Goal: Task Accomplishment & Management: Use online tool/utility

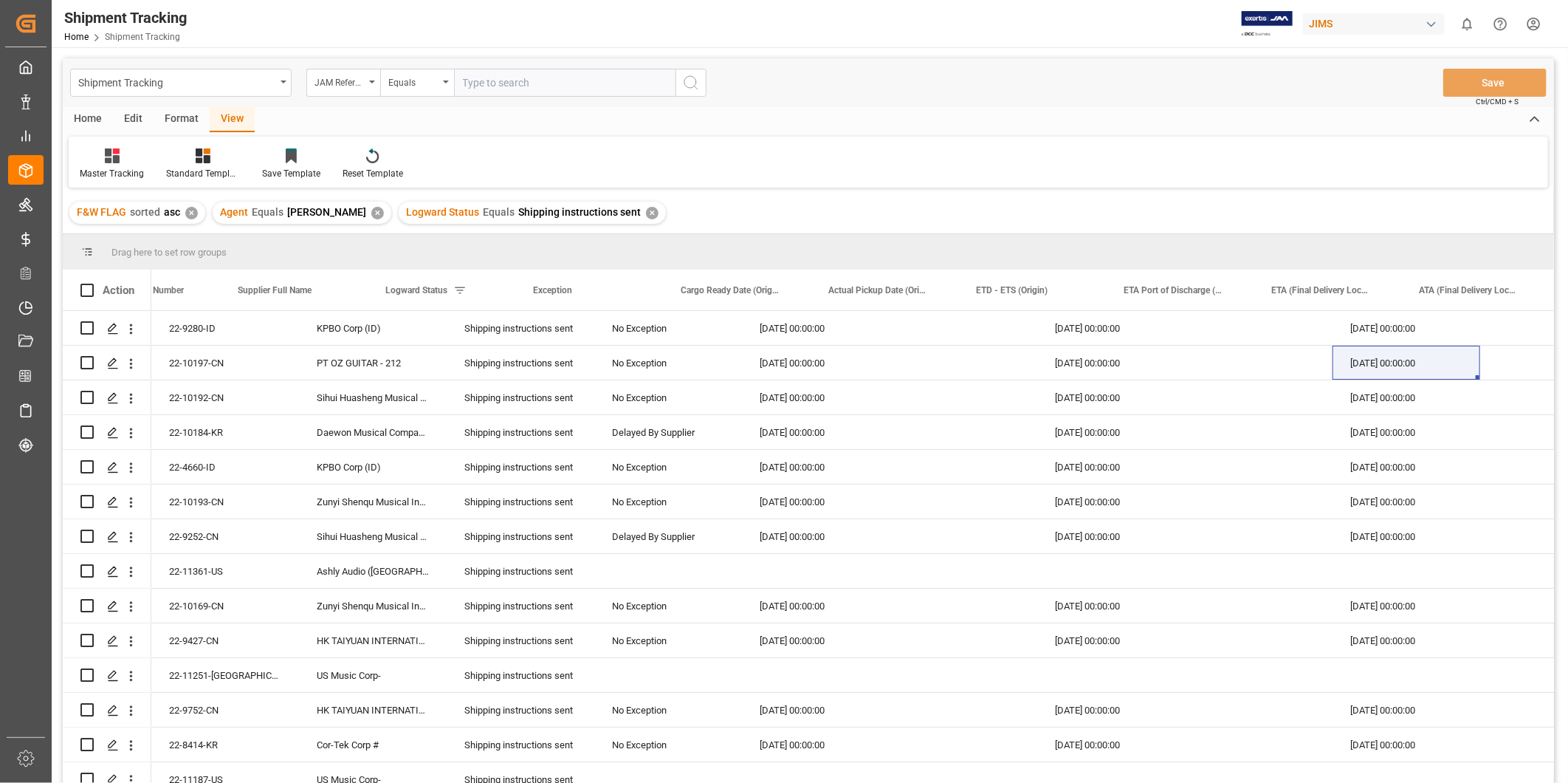
scroll to position [0, 78]
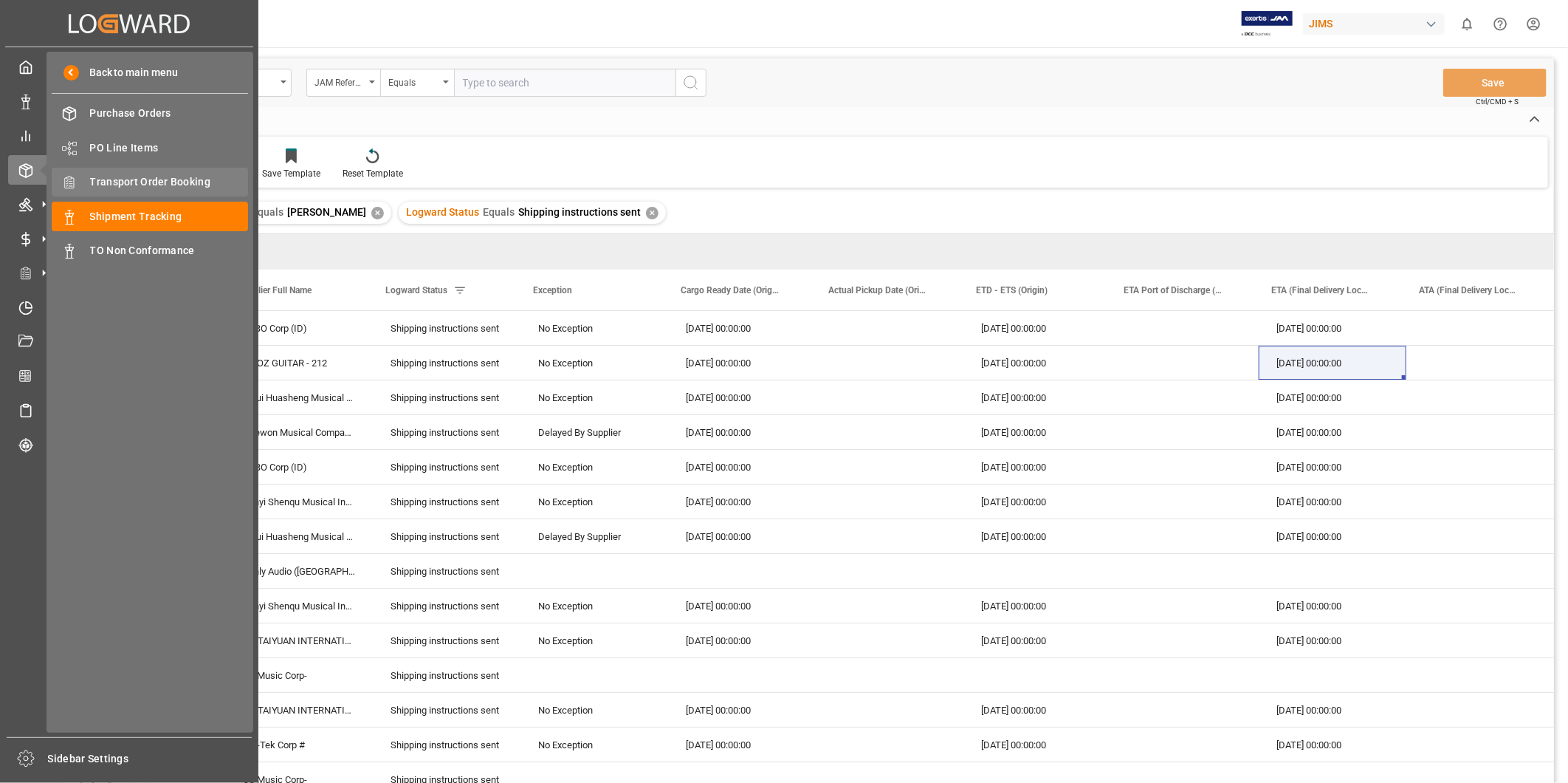
click at [197, 181] on span "Transport Order Booking" at bounding box center [170, 182] width 159 height 16
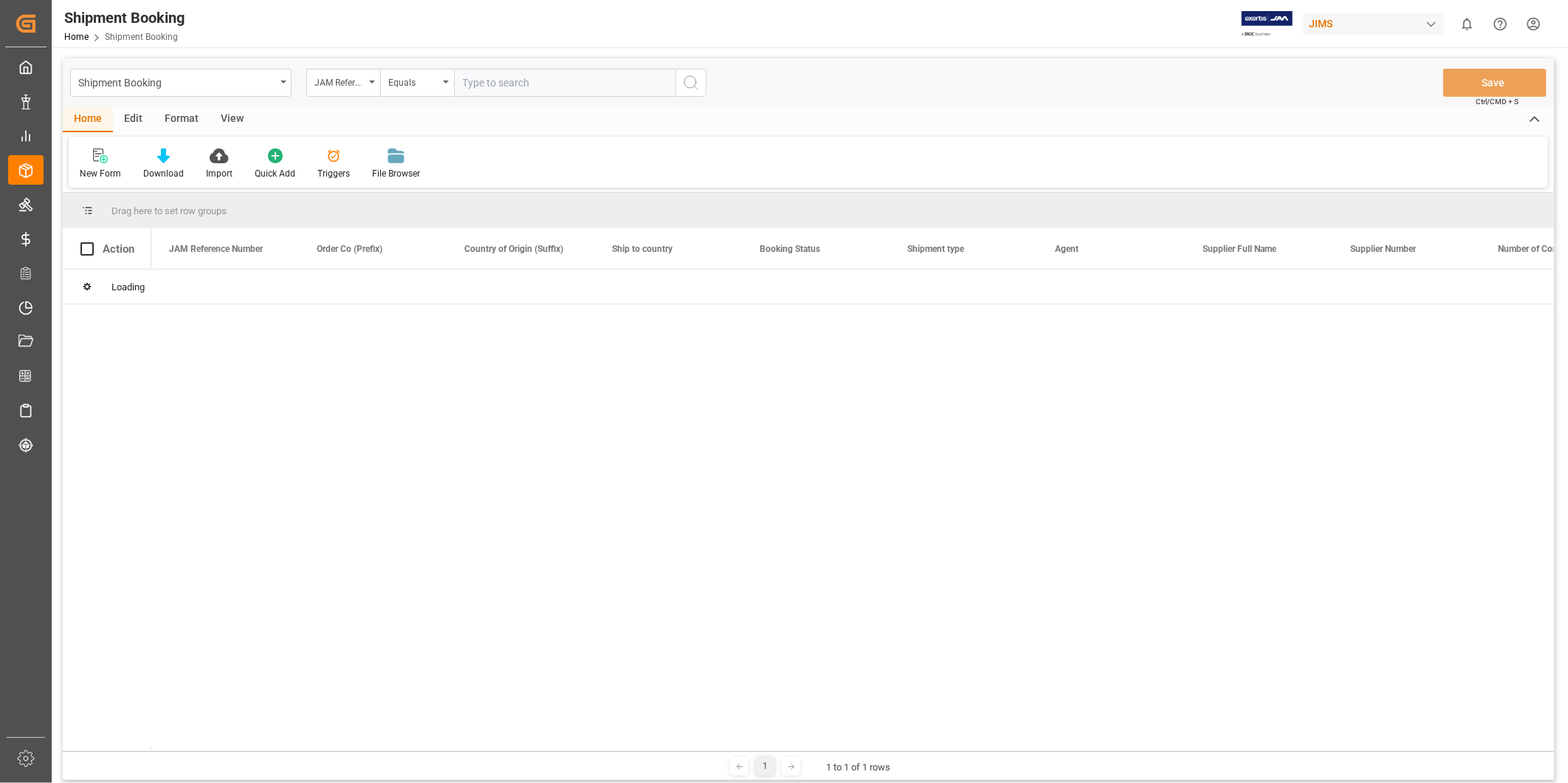
click at [547, 82] on input "text" at bounding box center [564, 82] width 221 height 28
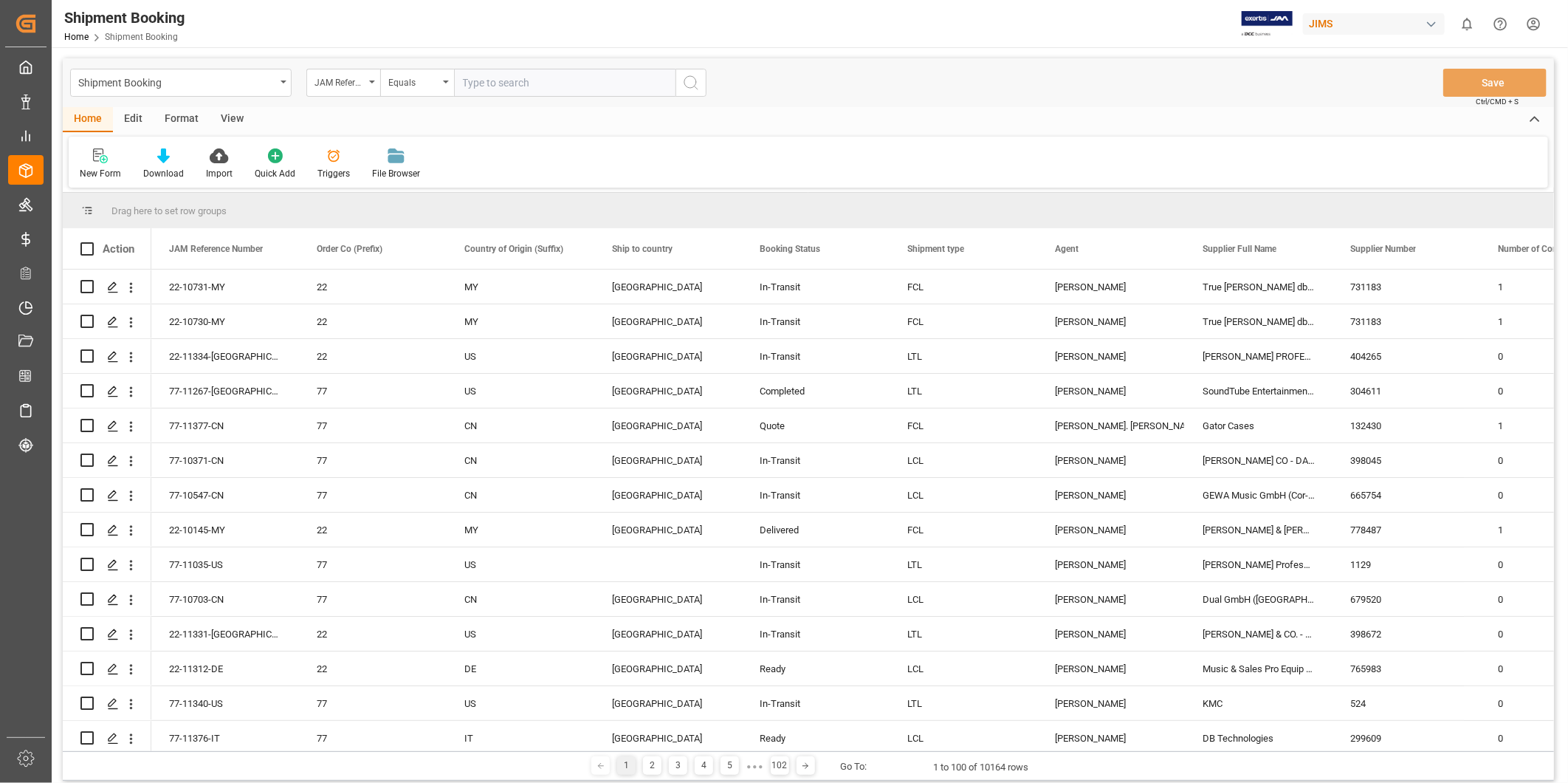
paste input "22-11229-[GEOGRAPHIC_DATA]"
type input "22-11229-[GEOGRAPHIC_DATA]"
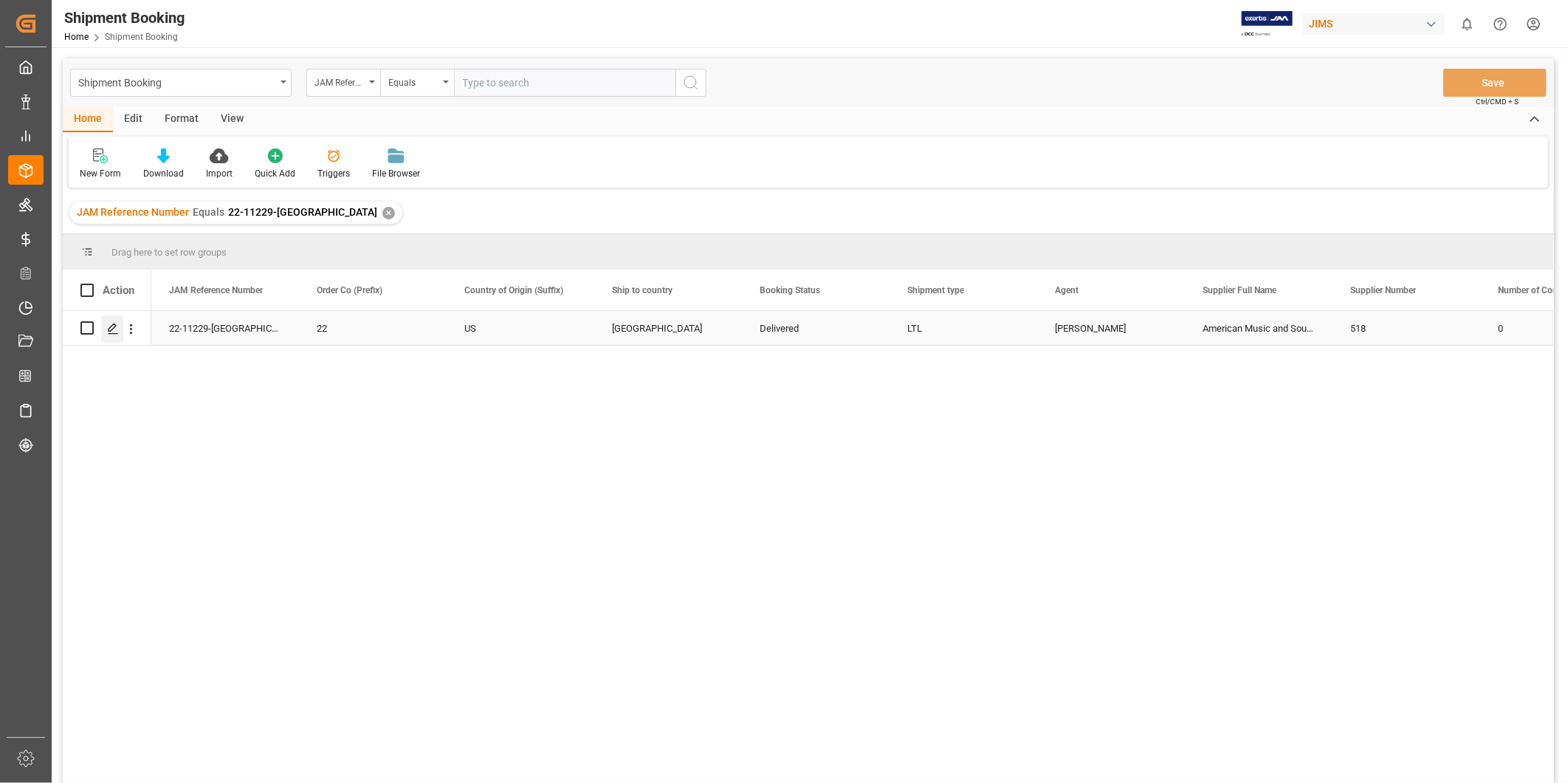
click at [113, 334] on div "Press SPACE to select this row." at bounding box center [112, 329] width 23 height 27
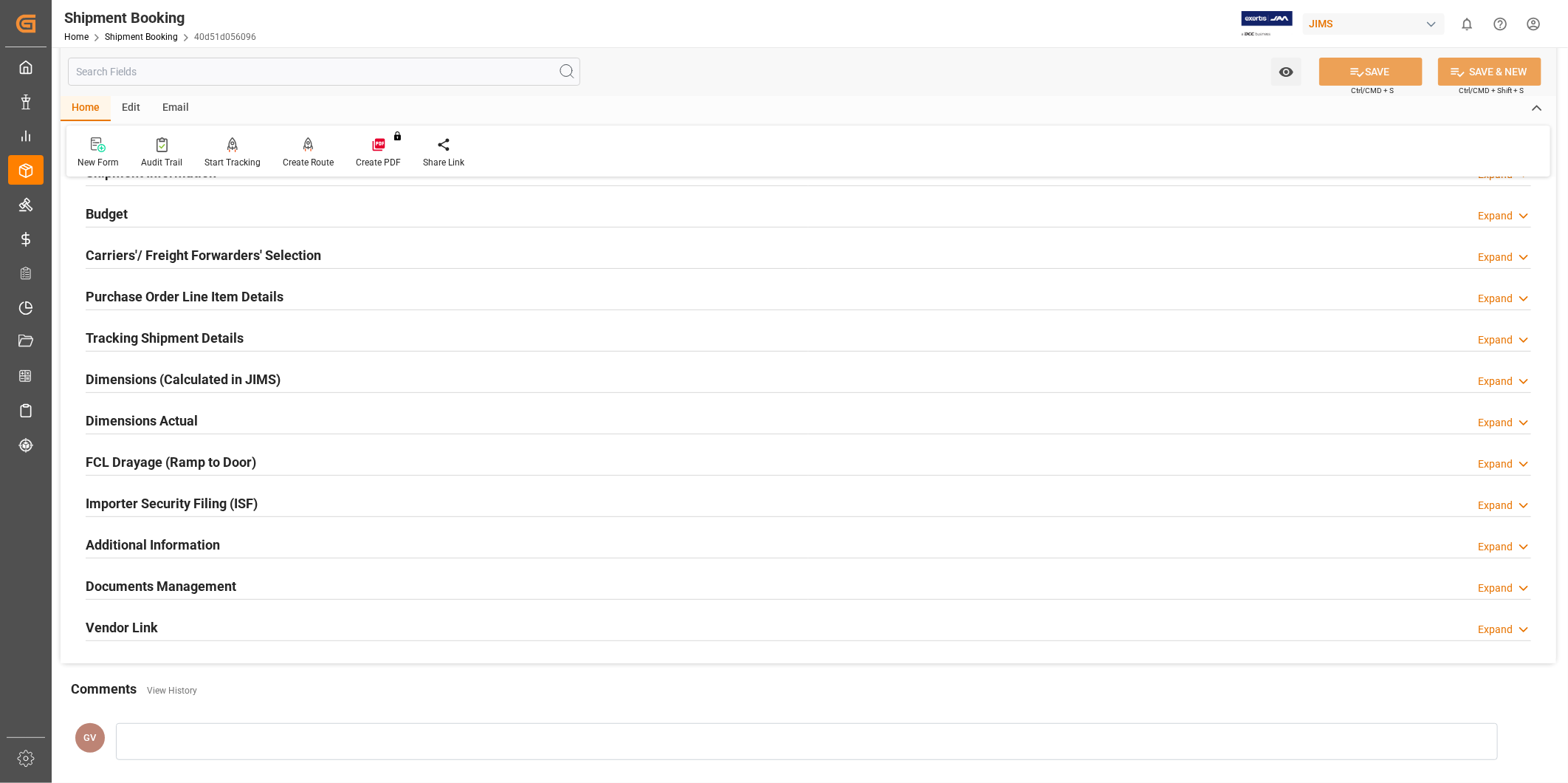
scroll to position [327, 0]
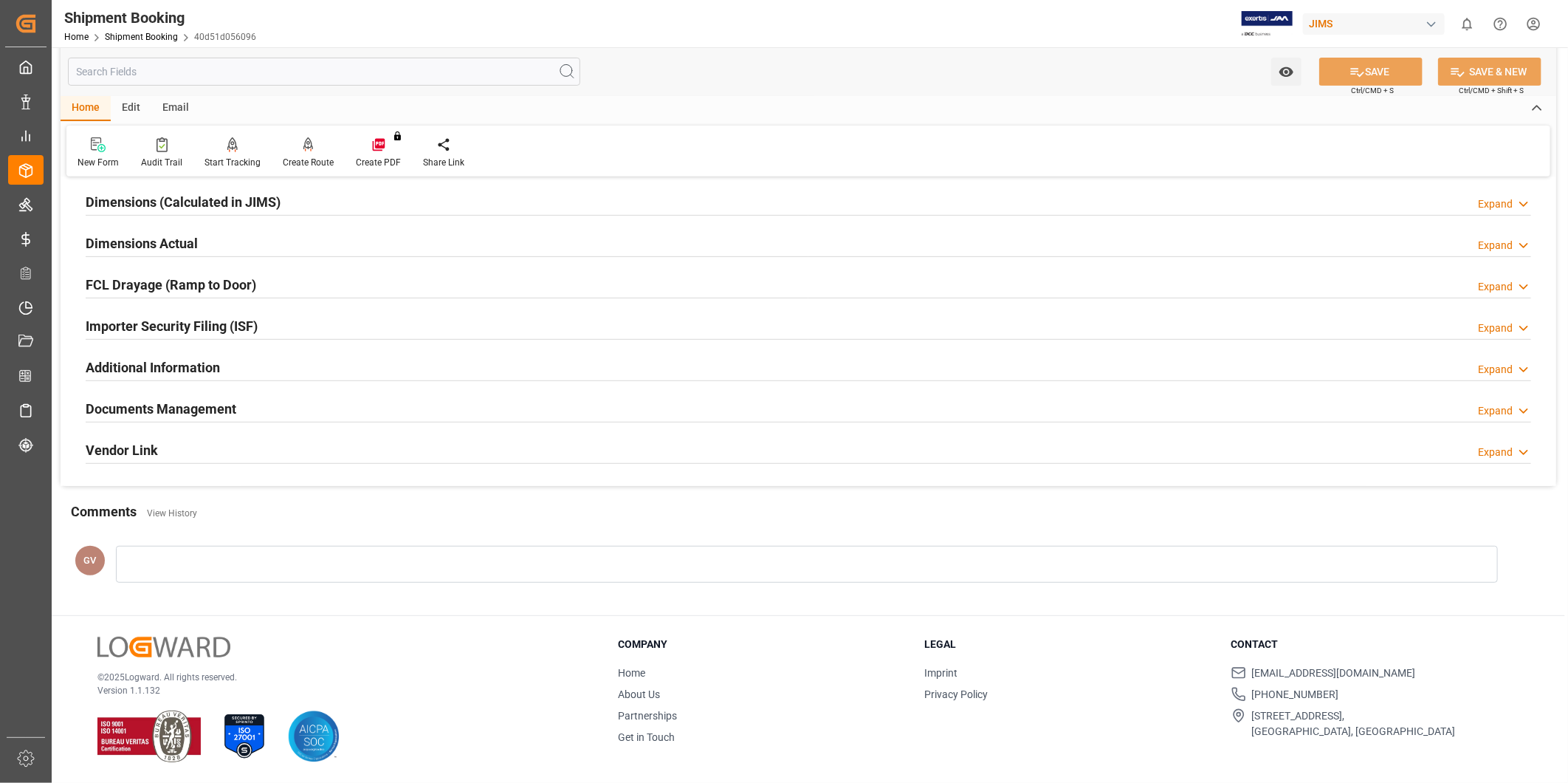
click at [224, 410] on h2 "Documents Management" at bounding box center [161, 409] width 151 height 20
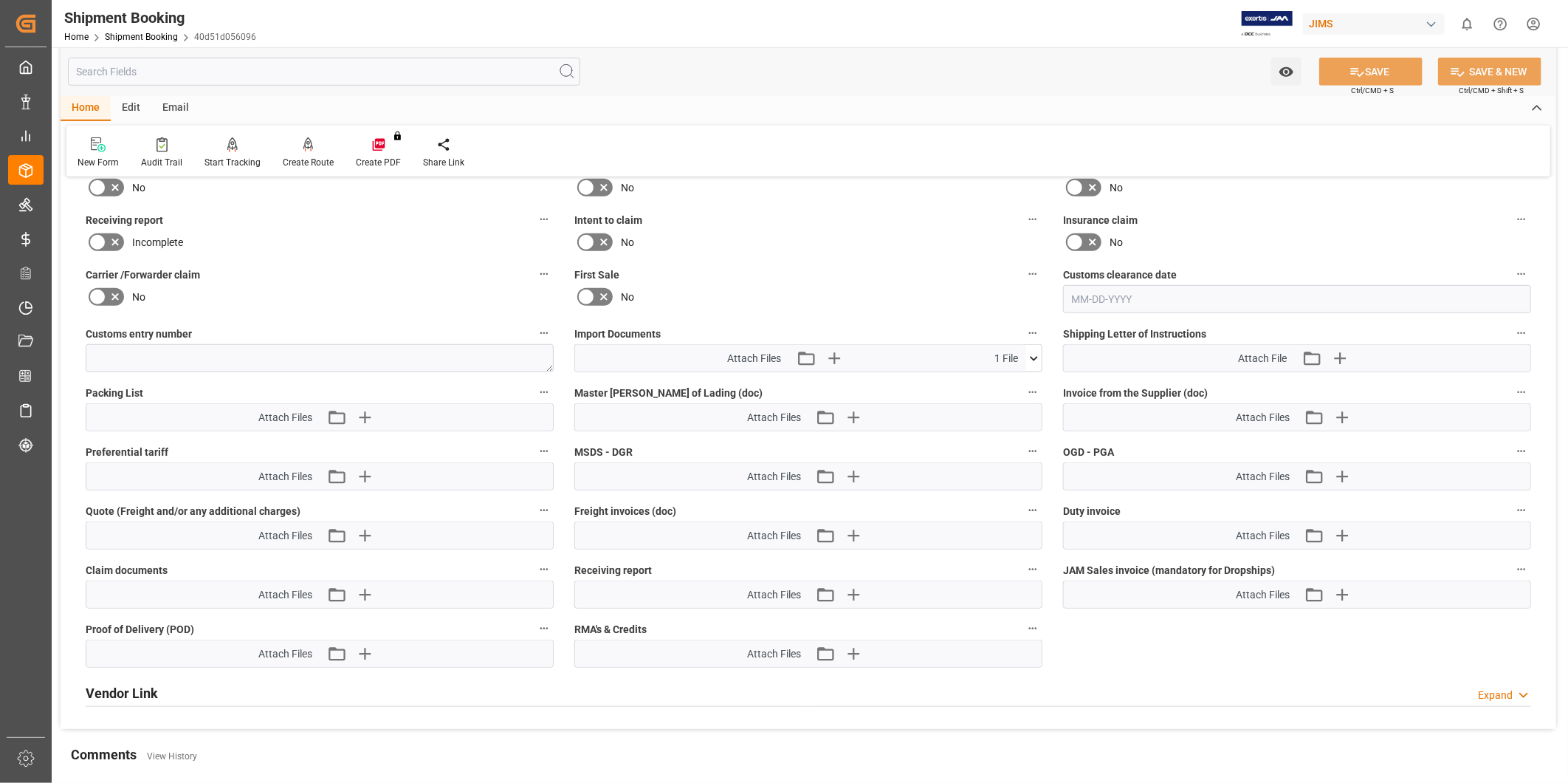
scroll to position [737, 0]
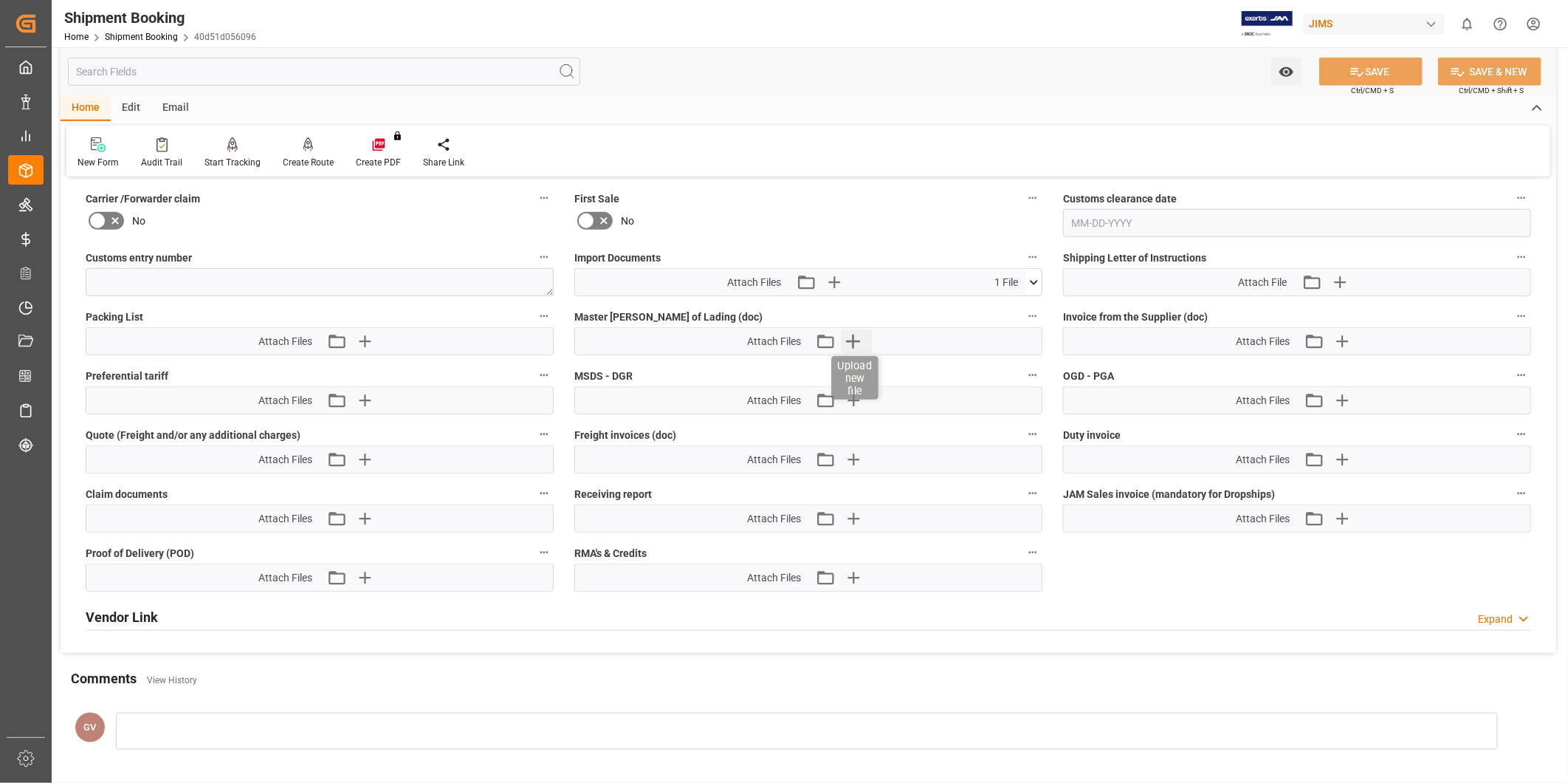
click at [855, 340] on icon "button" at bounding box center [854, 341] width 24 height 24
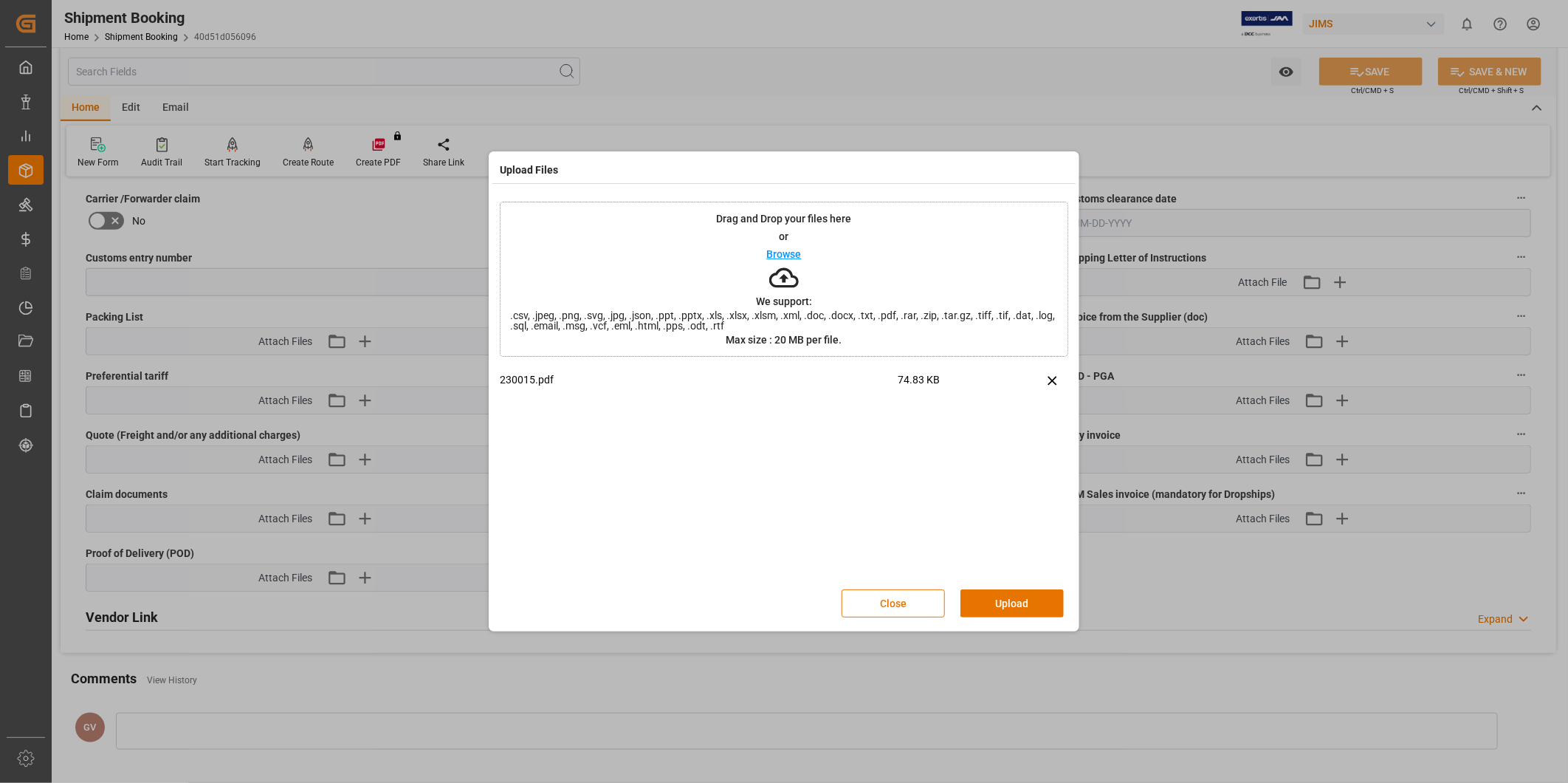
drag, startPoint x: 1009, startPoint y: 606, endPoint x: 1023, endPoint y: 604, distance: 14.1
click at [1011, 604] on button "Upload" at bounding box center [1011, 603] width 103 height 28
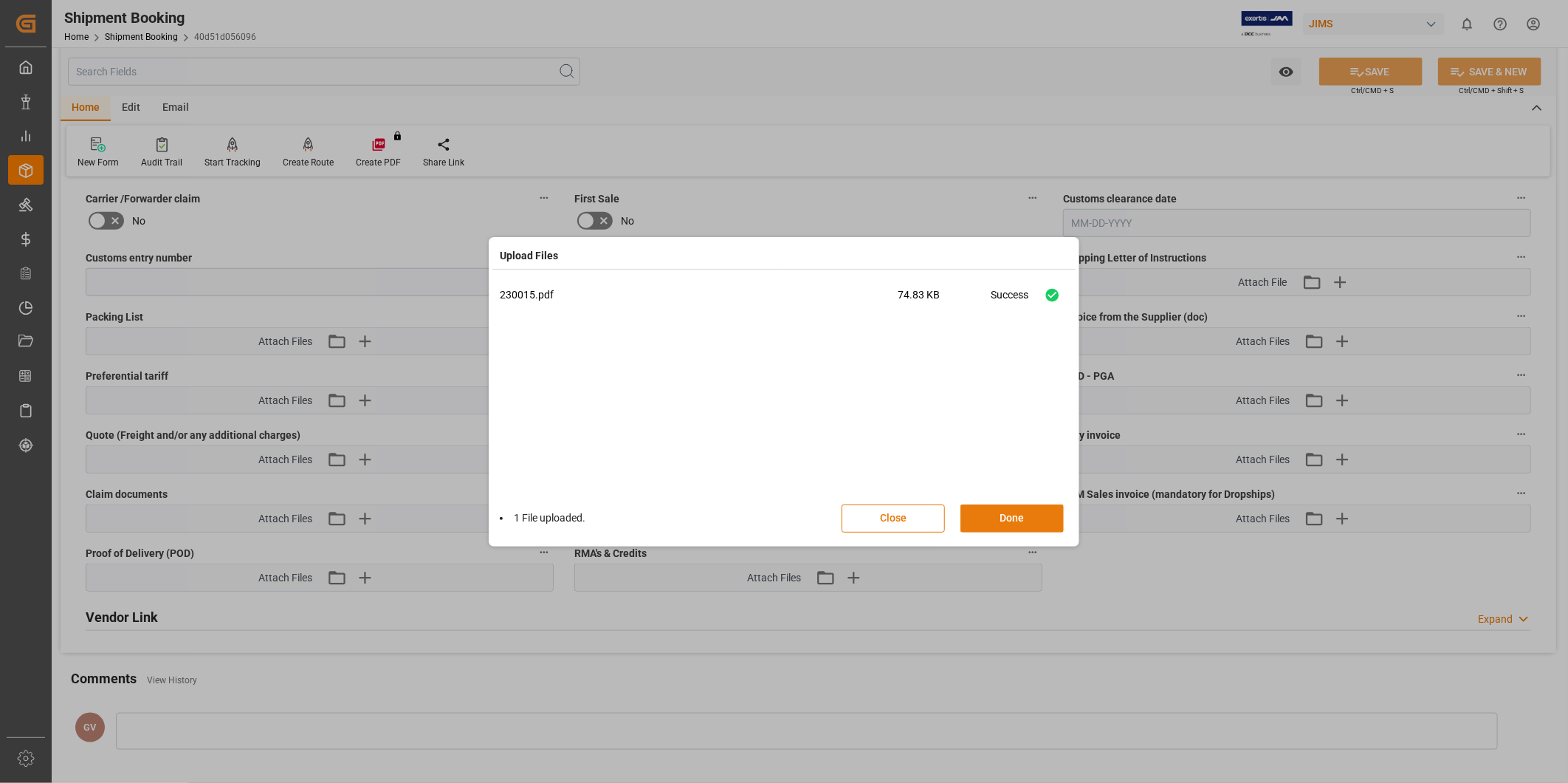
click at [1023, 518] on button "Done" at bounding box center [1011, 518] width 103 height 28
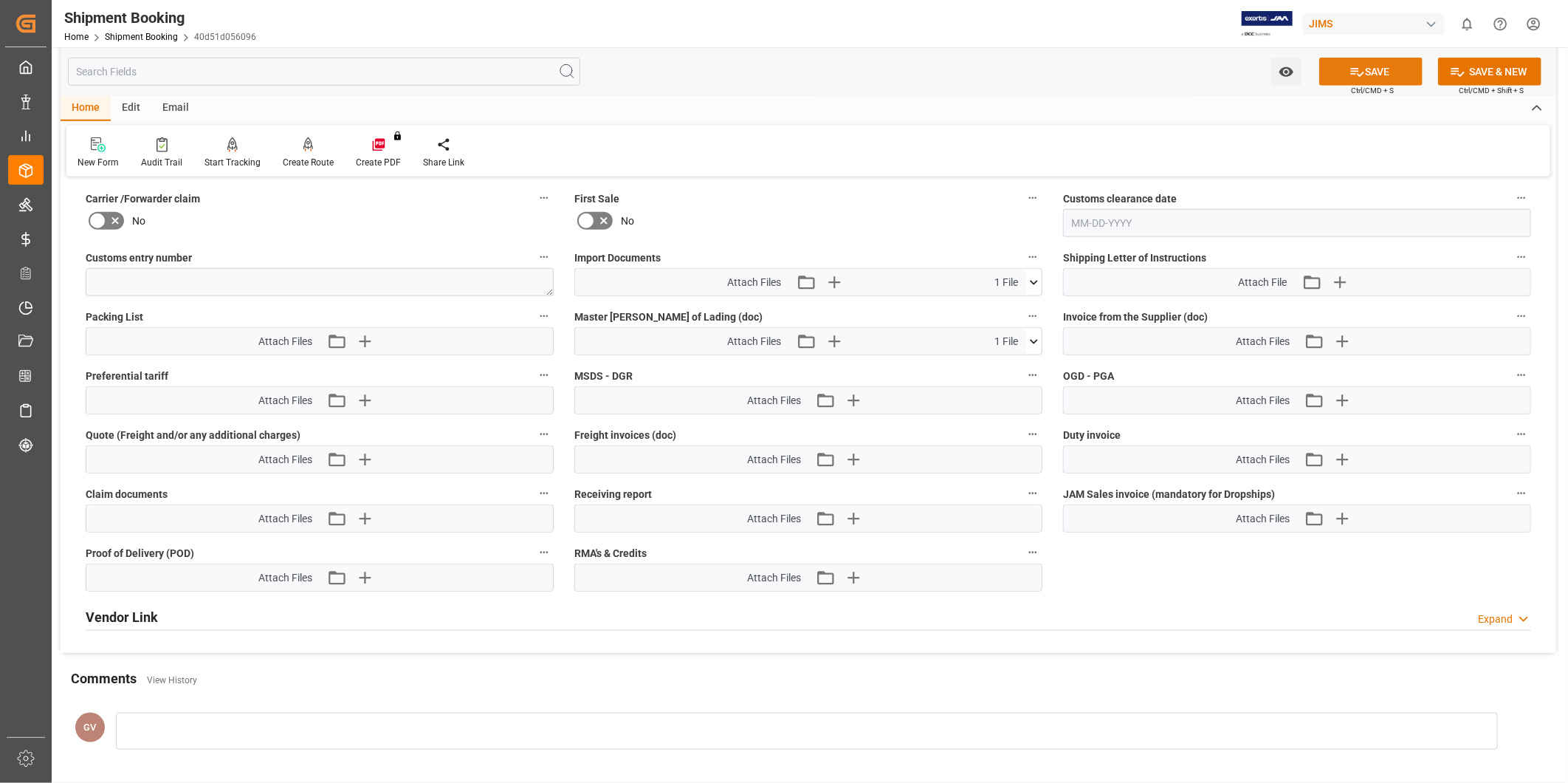
click at [1386, 72] on button "SAVE" at bounding box center [1370, 72] width 103 height 28
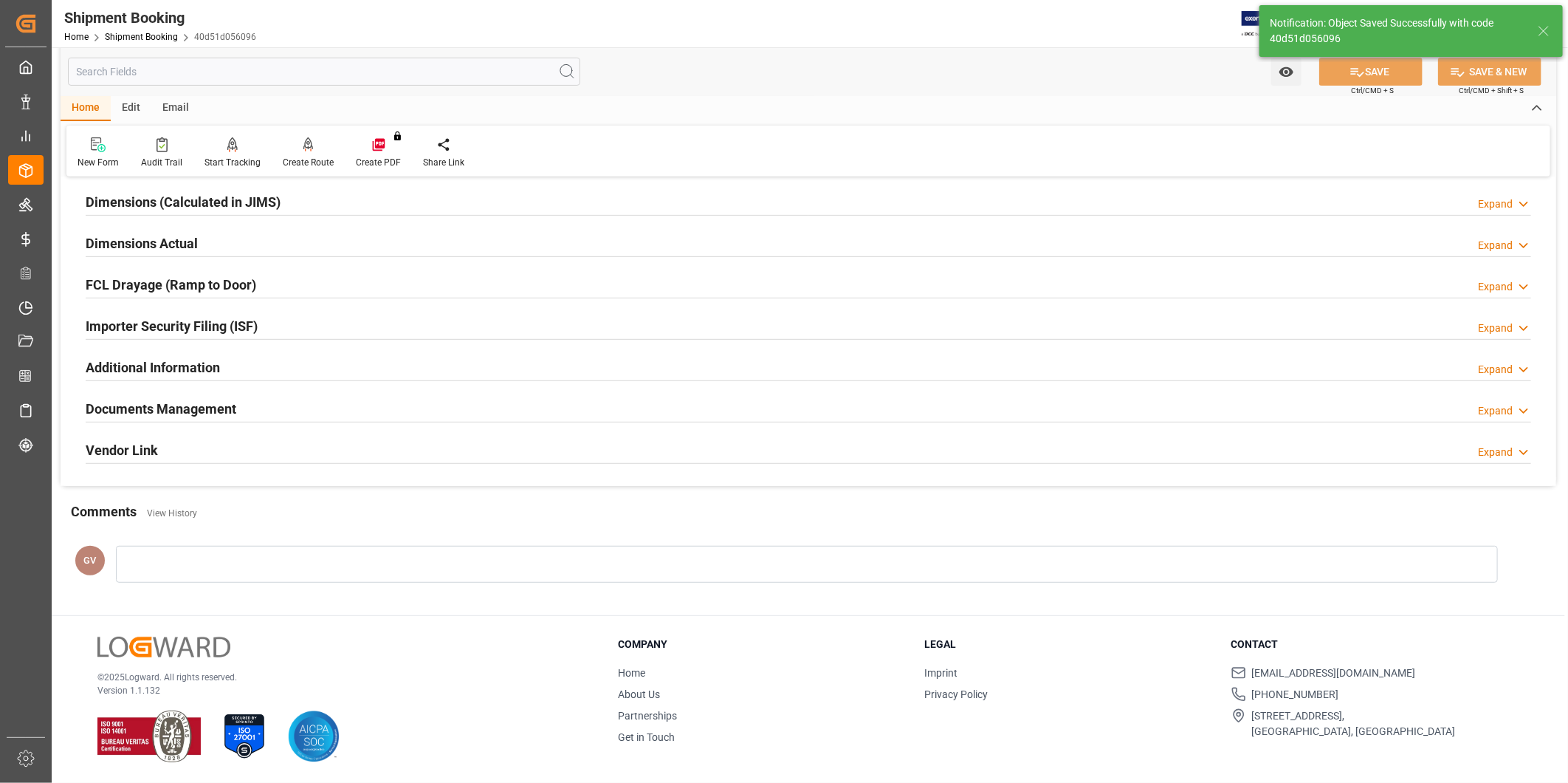
scroll to position [164, 0]
